Goal: Information Seeking & Learning: Learn about a topic

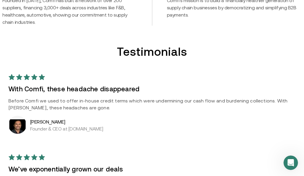
scroll to position [421, 0]
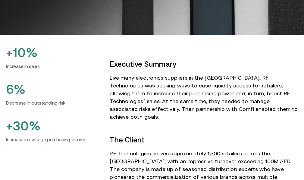
scroll to position [180, 0]
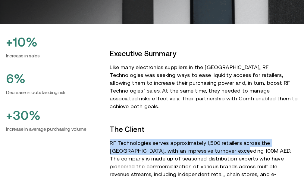
drag, startPoint x: 110, startPoint y: 119, endPoint x: 219, endPoint y: 129, distance: 109.0
click at [219, 139] on p "RF Technologies serves approximately 1,500 retailers across the UAE, with an im…" at bounding box center [203, 162] width 188 height 47
copy p "RF Technologies serves approximately 1,500 retailers across the UAE, with an im…"
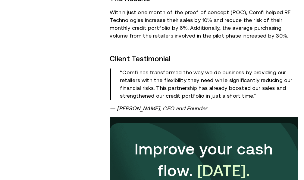
scroll to position [662, 0]
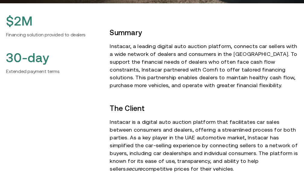
scroll to position [180, 0]
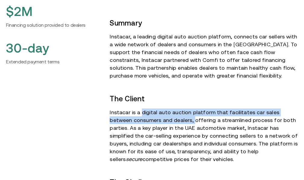
drag, startPoint x: 140, startPoint y: 112, endPoint x: 171, endPoint y: 120, distance: 31.7
click at [171, 120] on p "Instacar is a digital auto auction platform that facilitates car sales between …" at bounding box center [203, 136] width 188 height 55
copy p "digital auto auction platform that facilitates car sales between consumers and …"
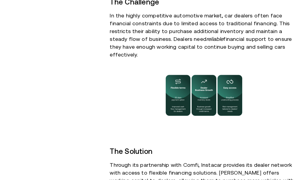
scroll to position [451, 0]
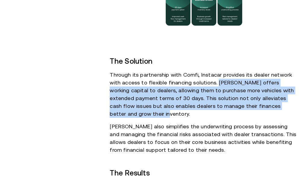
drag, startPoint x: 203, startPoint y: 74, endPoint x: 290, endPoint y: 97, distance: 89.7
click at [290, 97] on p "Through its partnership with Comfi, Instacar provides its dealer network with a…" at bounding box center [203, 94] width 188 height 47
copy p "Comfi offers working capital to dealers, allowing them to purchase more vehicle…"
